Goal: Find specific page/section: Find specific page/section

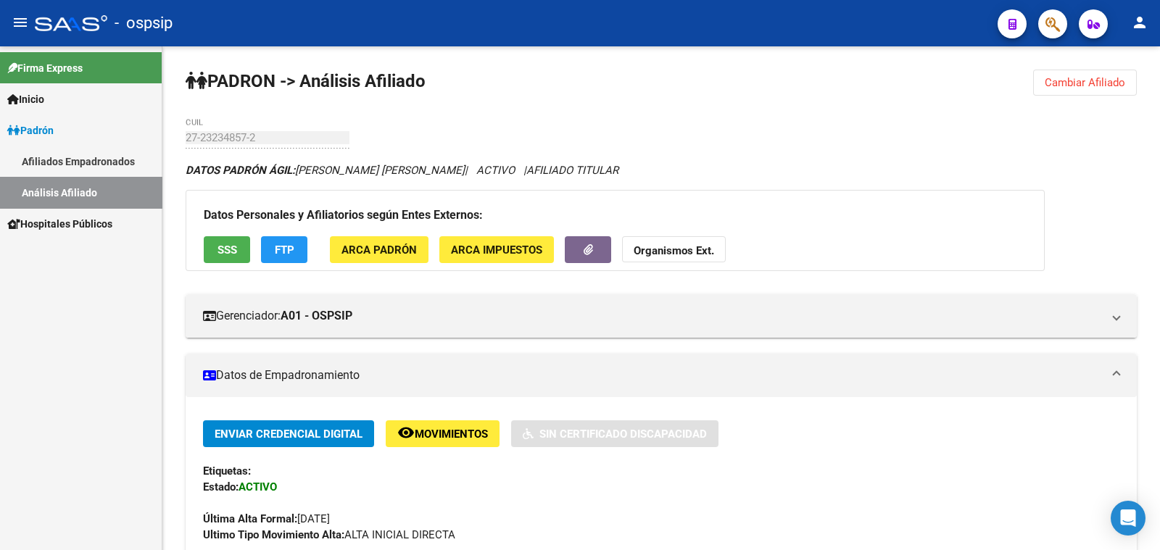
scroll to position [362, 0]
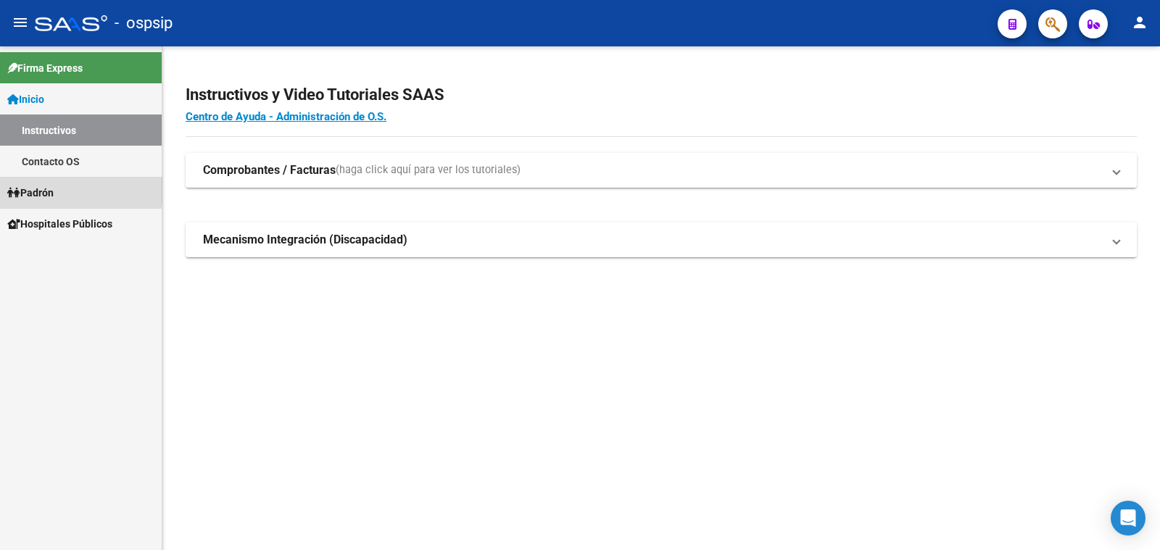
click at [38, 189] on span "Padrón" at bounding box center [30, 193] width 46 height 16
click at [51, 194] on span "Padrón" at bounding box center [30, 193] width 46 height 16
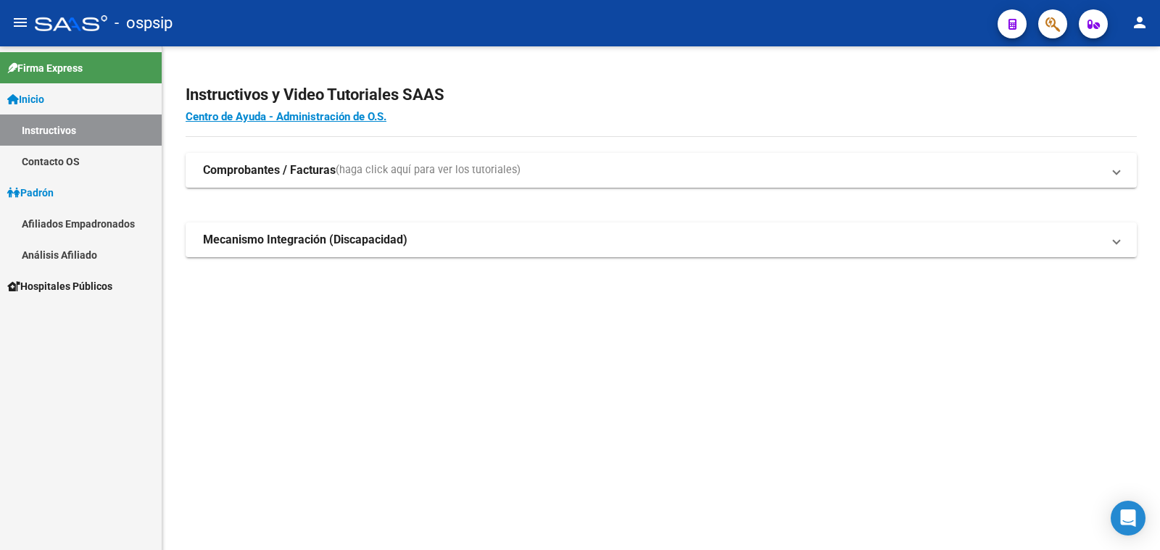
click at [65, 252] on link "Análisis Afiliado" at bounding box center [81, 254] width 162 height 31
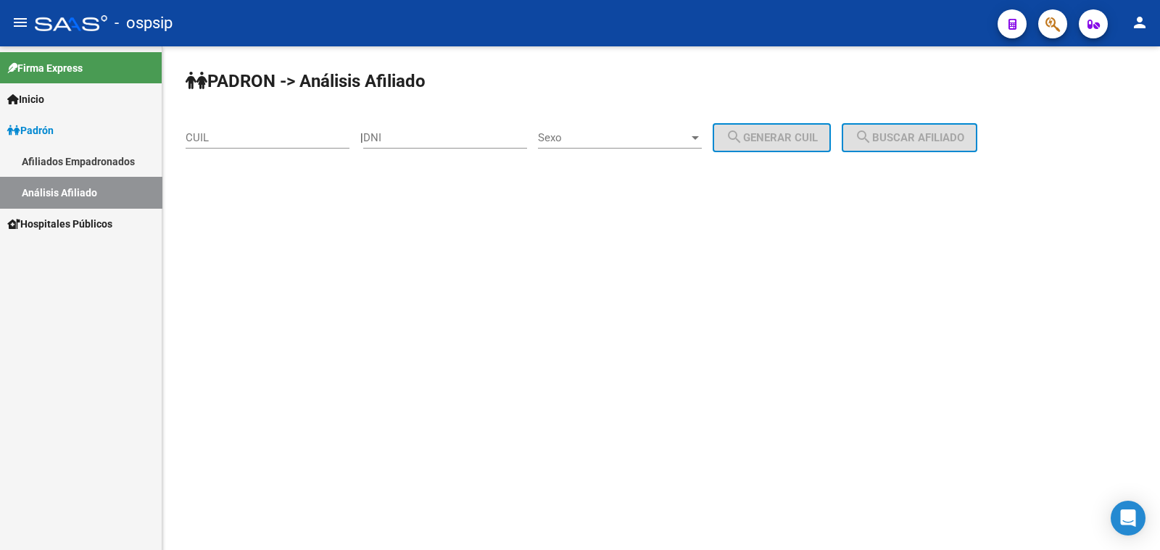
click at [397, 133] on input "DNI" at bounding box center [445, 137] width 164 height 13
paste input "18340940"
type input "18340940"
click at [625, 137] on span "Sexo" at bounding box center [613, 137] width 151 height 13
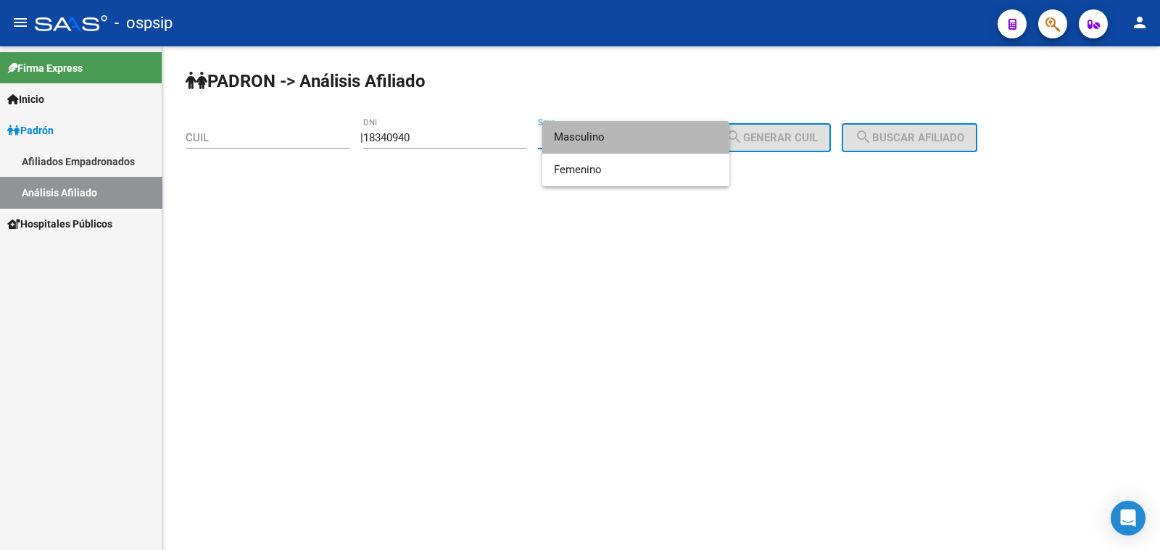
click at [625, 137] on span "Masculino" at bounding box center [636, 137] width 164 height 33
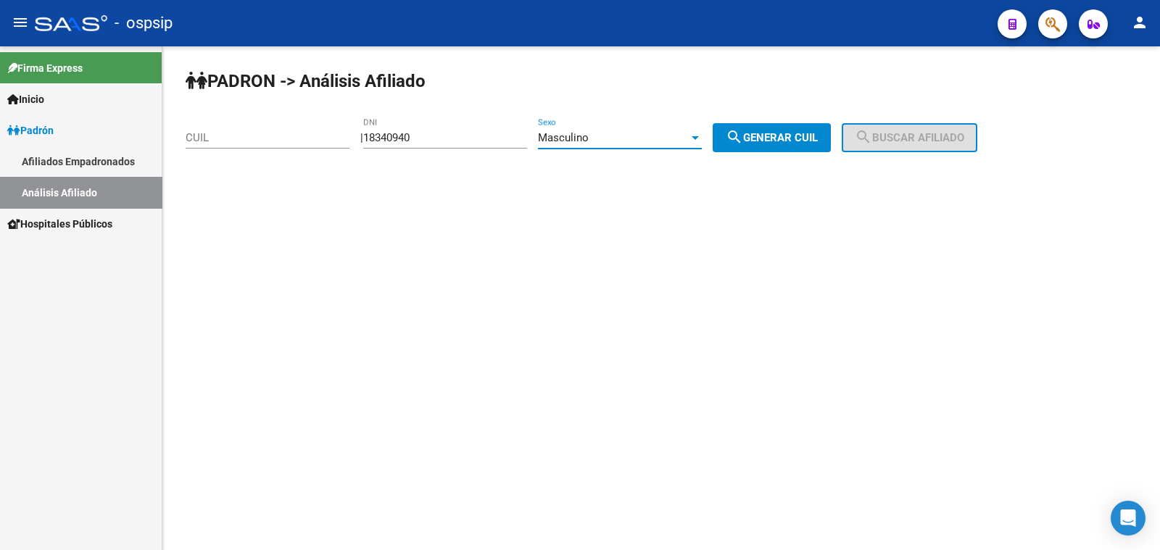
click at [812, 137] on span "search Generar CUIL" at bounding box center [772, 137] width 92 height 13
type input "23-18340940-9"
click at [906, 139] on span "search Buscar afiliado" at bounding box center [910, 137] width 110 height 13
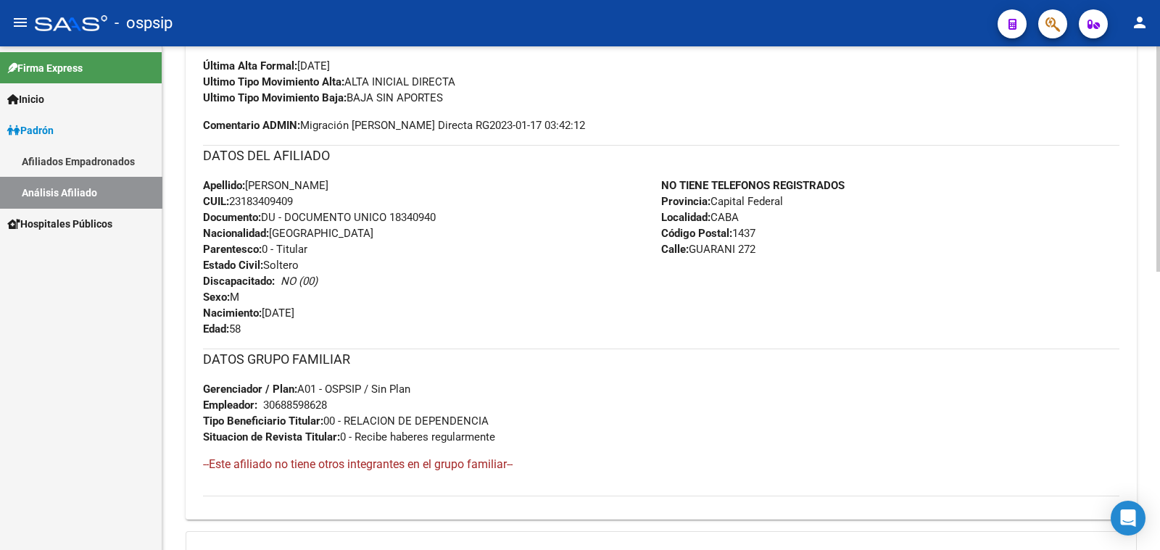
scroll to position [362, 0]
